Goal: Transaction & Acquisition: Purchase product/service

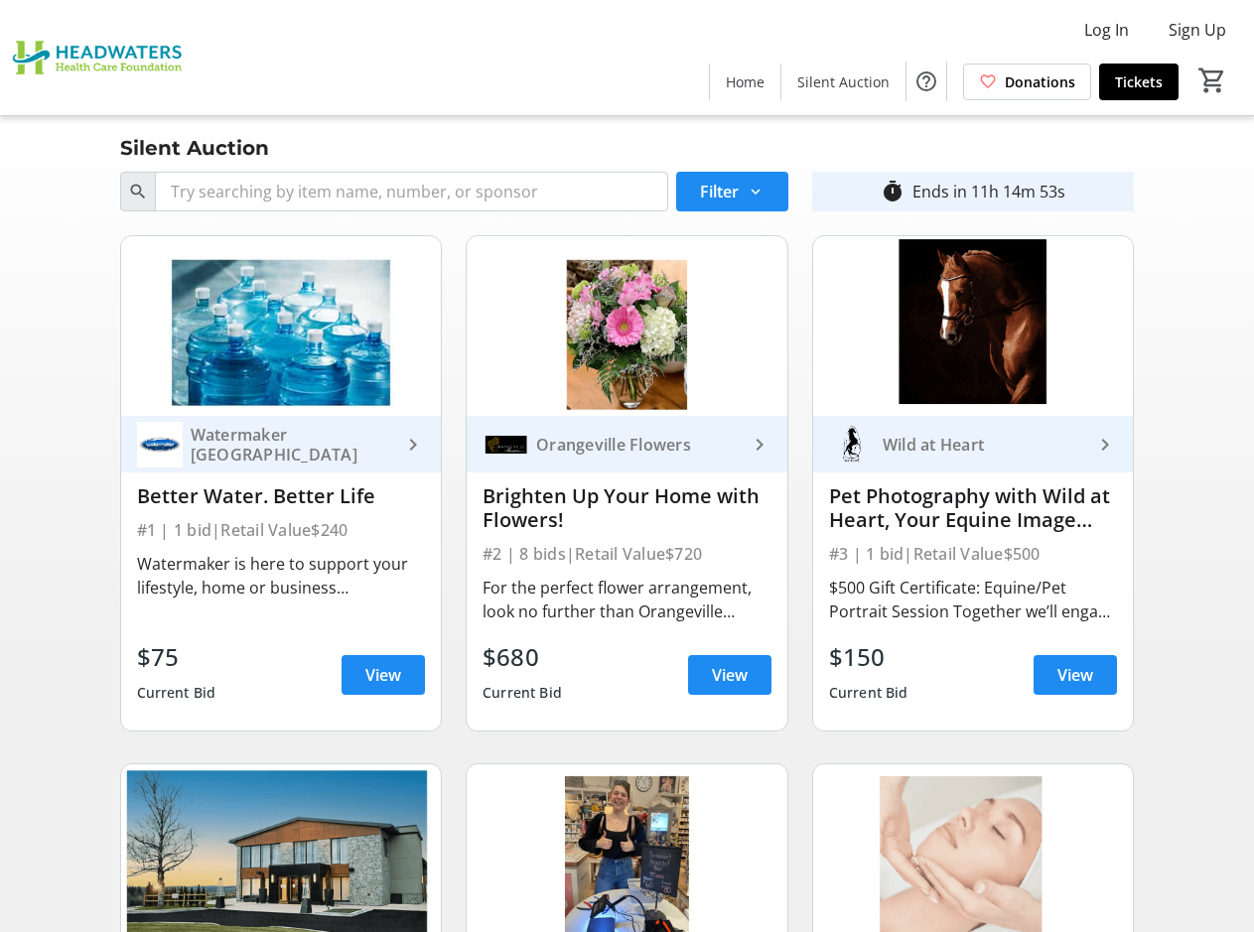
click at [904, 454] on div "Wild at Heart" at bounding box center [984, 445] width 219 height 20
click at [1070, 672] on span "View" at bounding box center [1075, 675] width 36 height 24
click at [1109, 671] on span at bounding box center [1074, 675] width 83 height 48
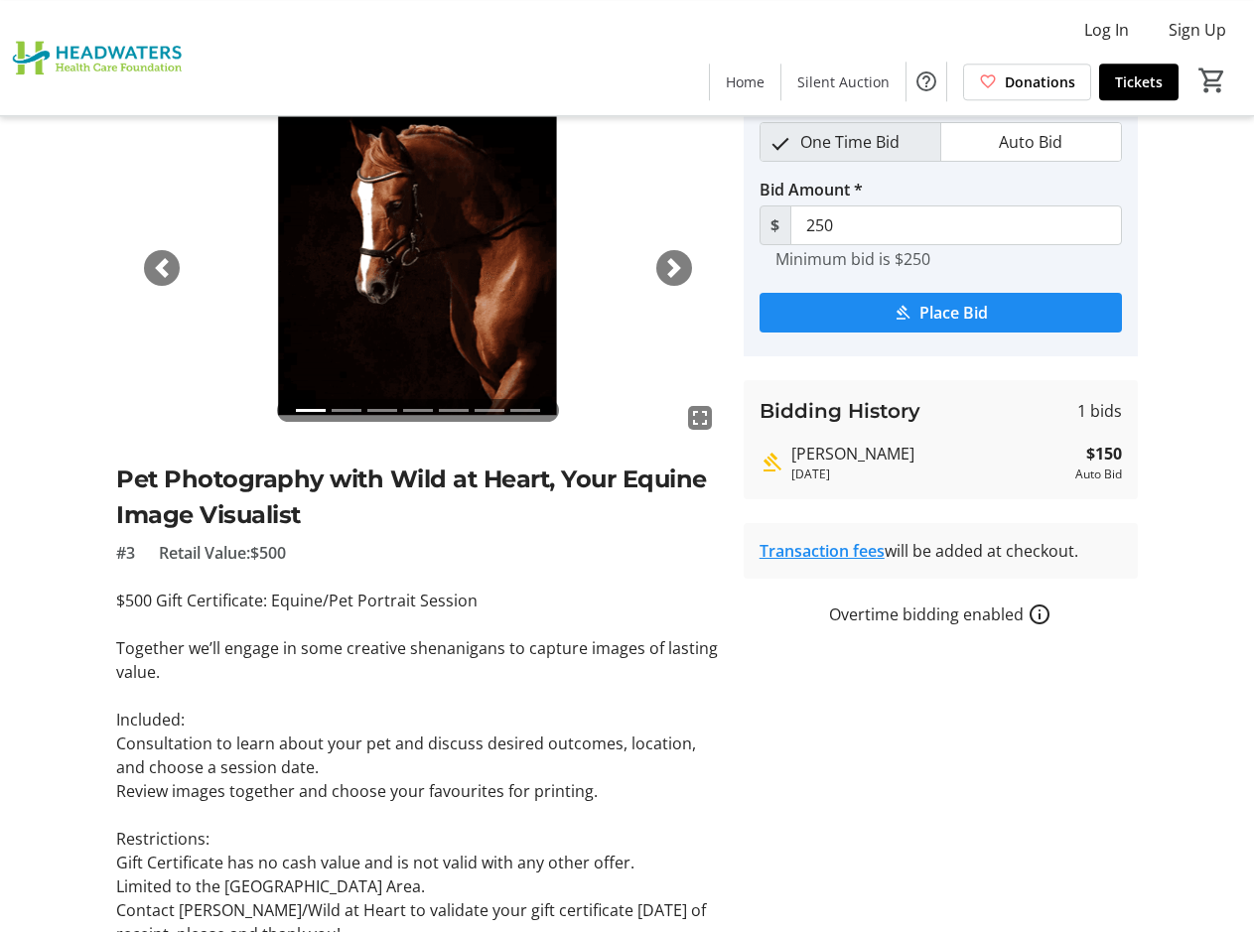
scroll to position [302, 0]
